Goal: Transaction & Acquisition: Purchase product/service

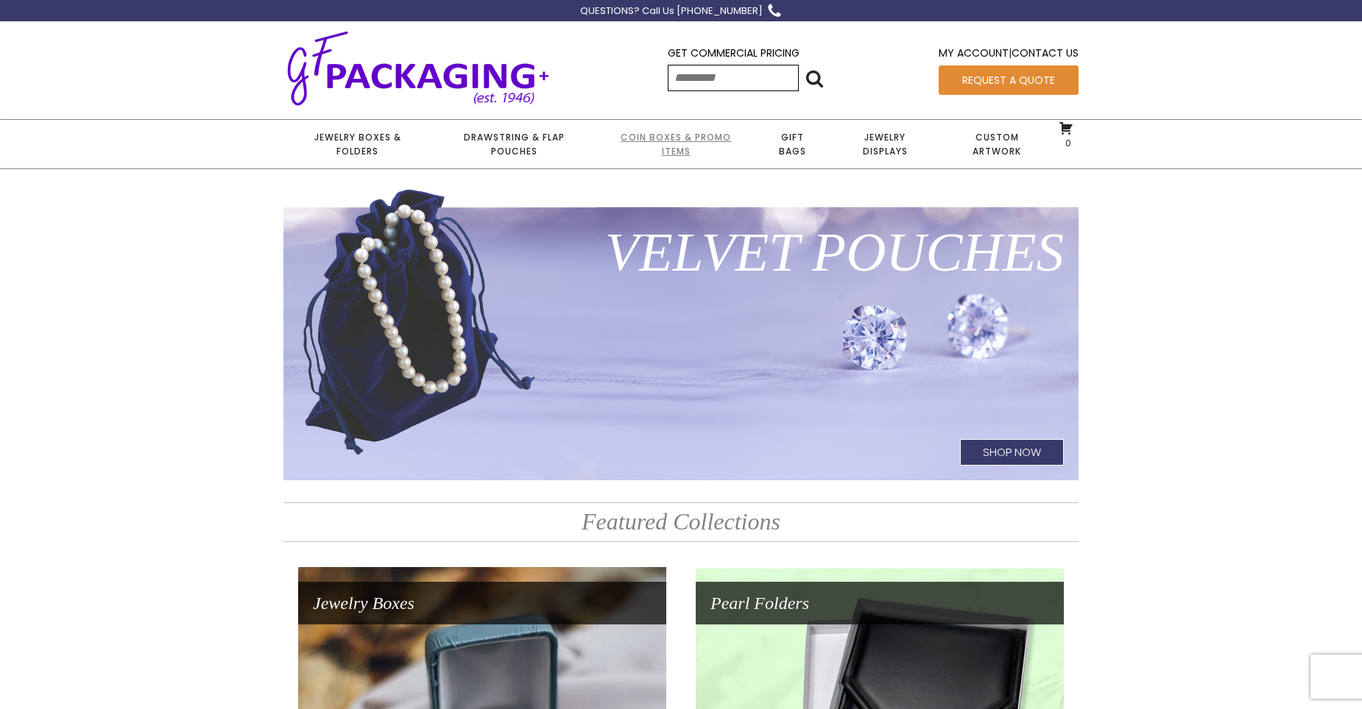
click at [685, 138] on link "Coin Boxes & Promo Items" at bounding box center [675, 144] width 157 height 49
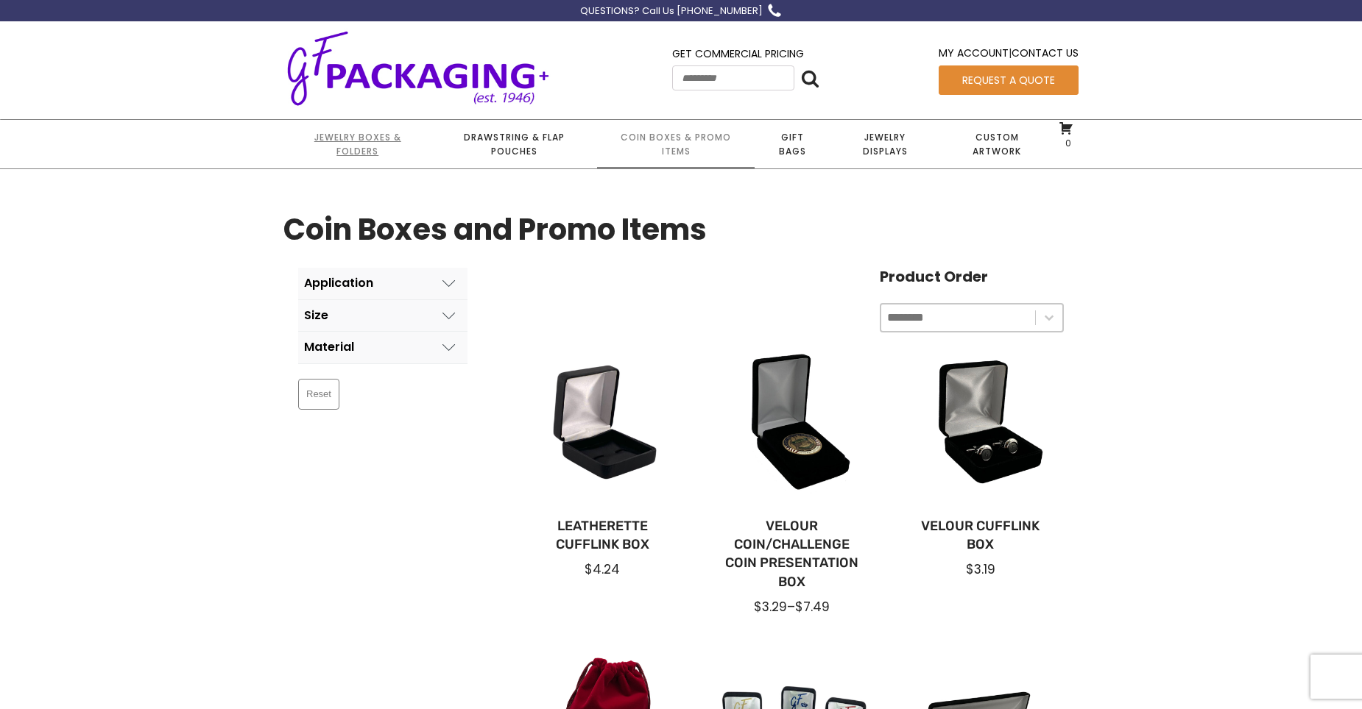
click at [363, 143] on link "Jewelry Boxes & Folders" at bounding box center [357, 144] width 148 height 49
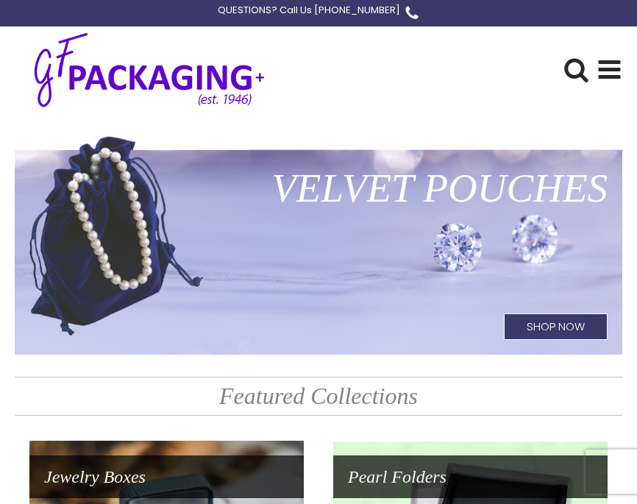
click at [613, 71] on use at bounding box center [610, 69] width 22 height 18
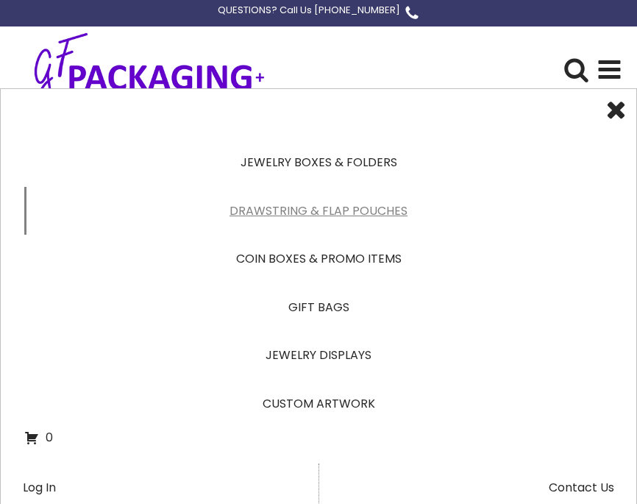
click at [338, 214] on link "Drawstring & Flap Pouches" at bounding box center [318, 211] width 589 height 49
